Goal: Information Seeking & Learning: Learn about a topic

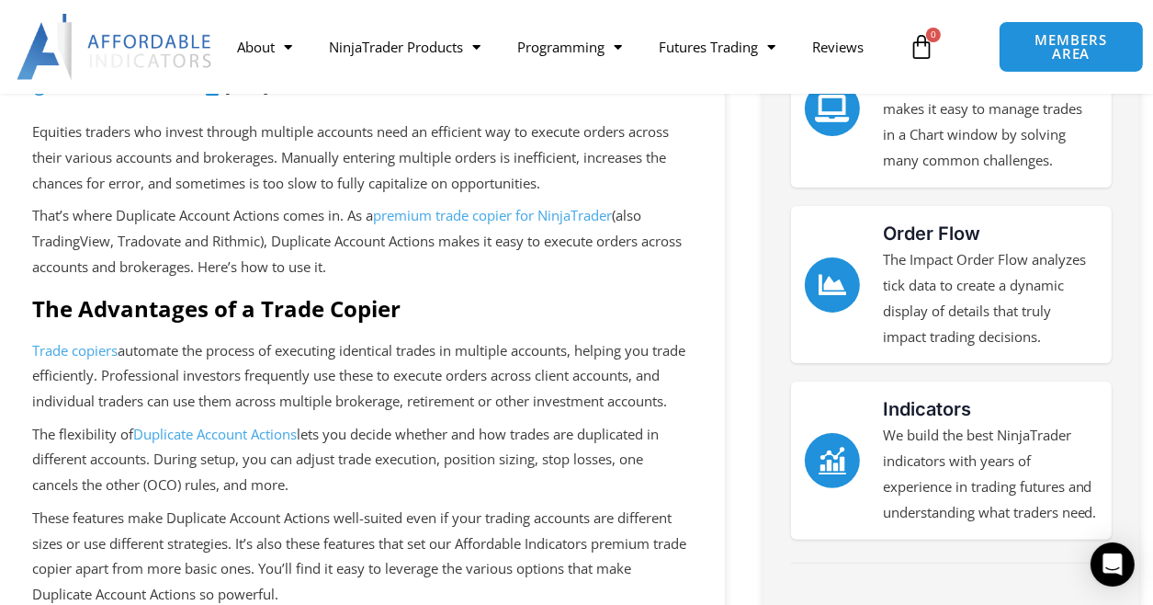
scroll to position [92, 0]
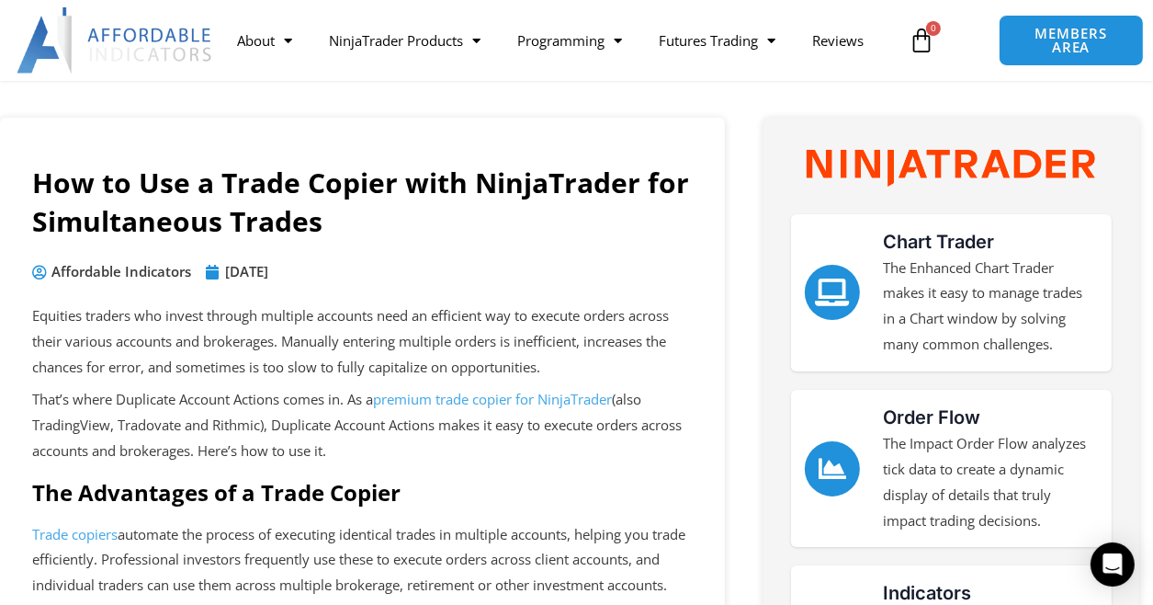
click at [447, 402] on span "premium trade copier for NinjaTrader" at bounding box center [492, 399] width 239 height 18
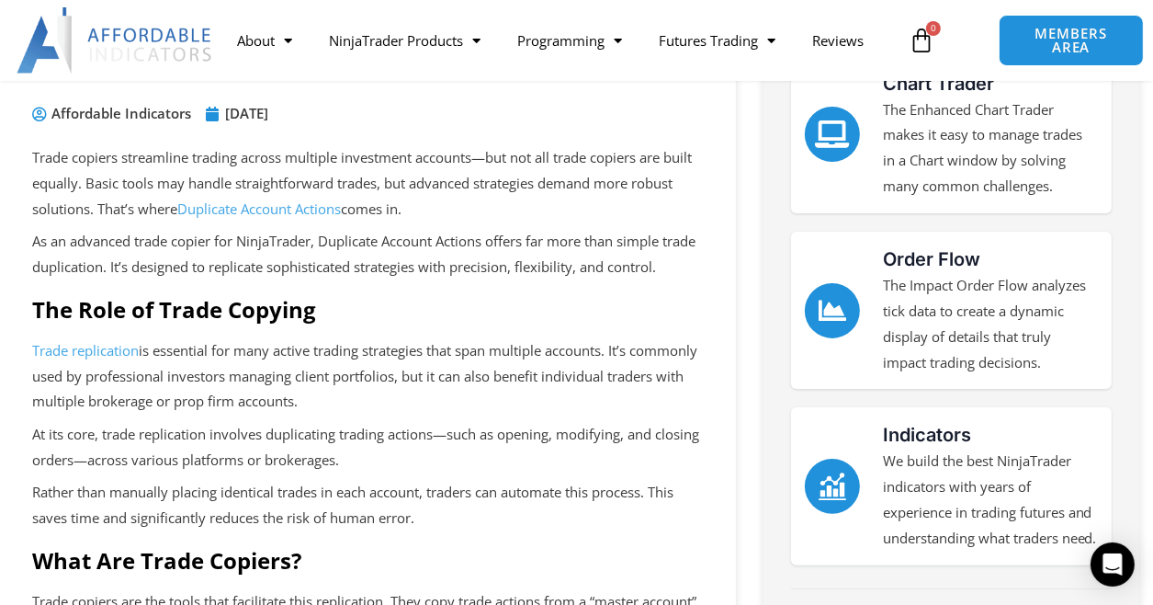
scroll to position [368, 0]
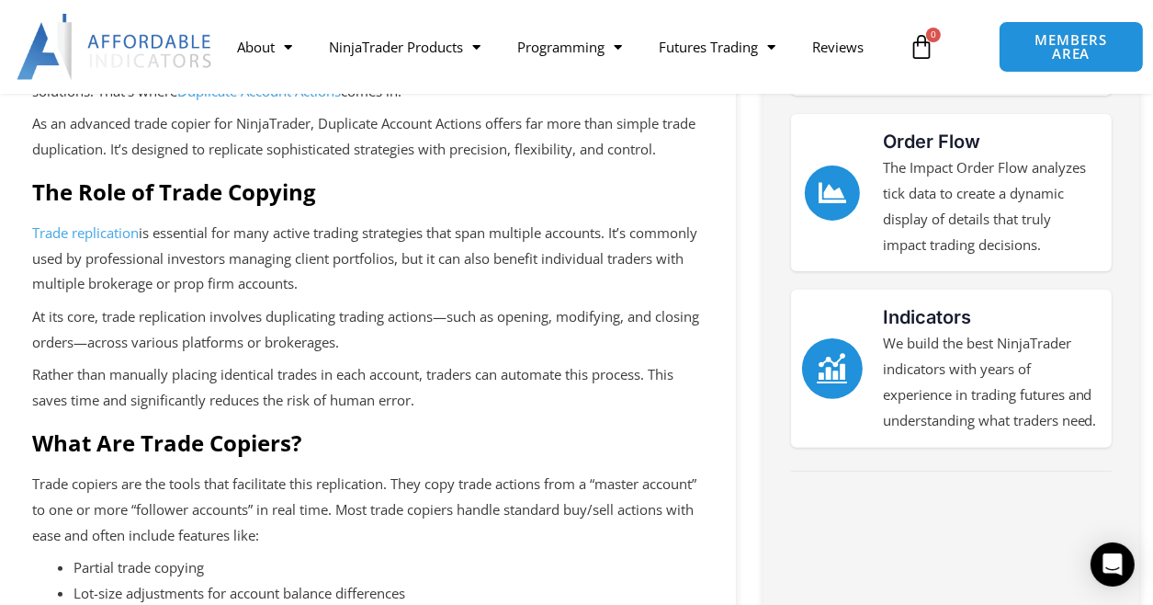
click at [858, 375] on link "Indicators" at bounding box center [832, 368] width 61 height 61
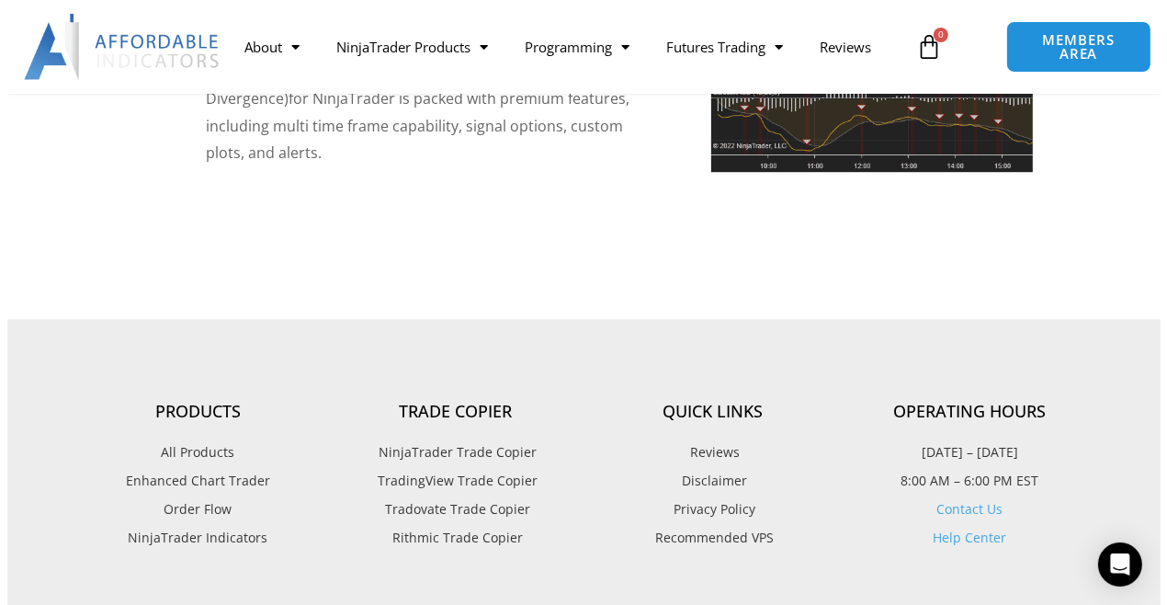
scroll to position [4386, 0]
